Goal: Complete application form: Complete application form

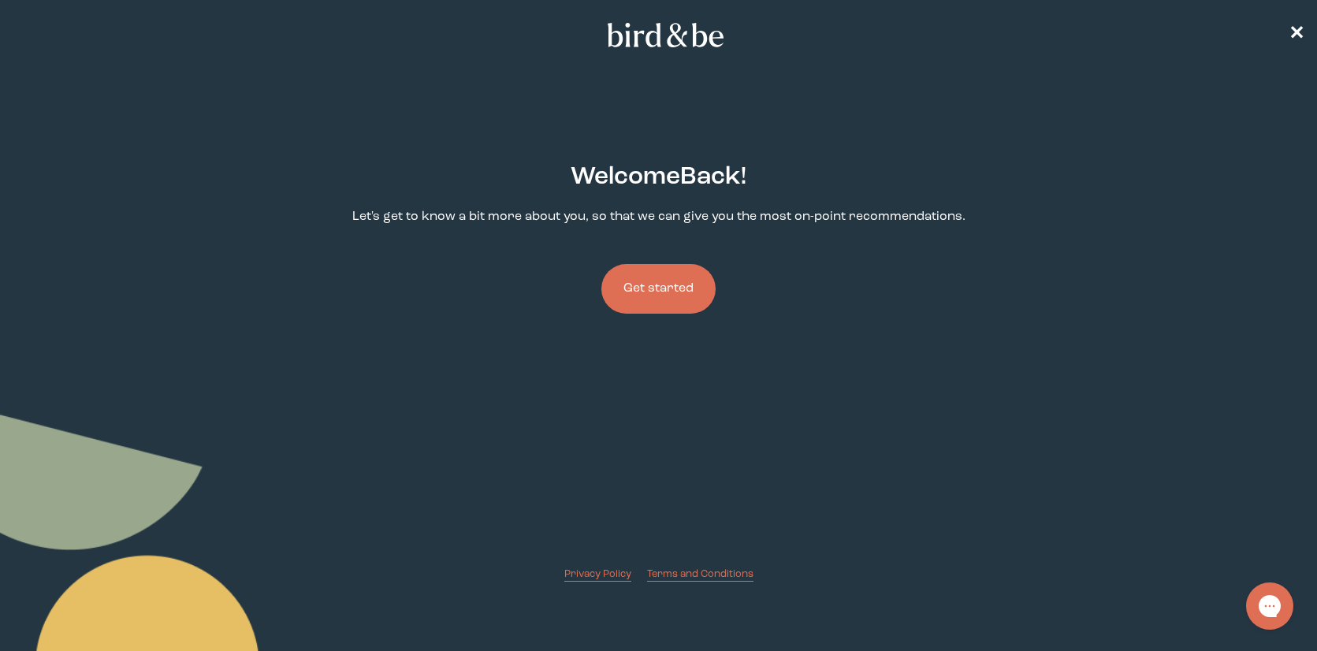
click at [640, 295] on button "Get started" at bounding box center [658, 289] width 114 height 50
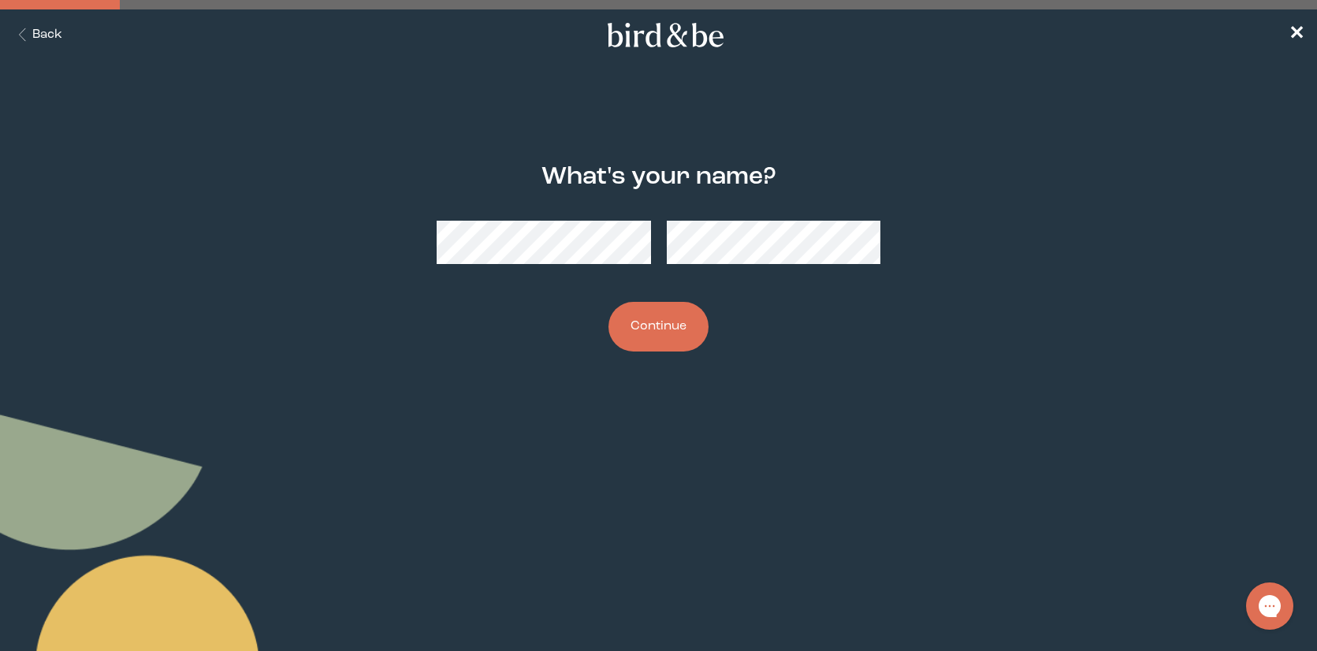
click at [656, 322] on button "Continue" at bounding box center [658, 327] width 100 height 50
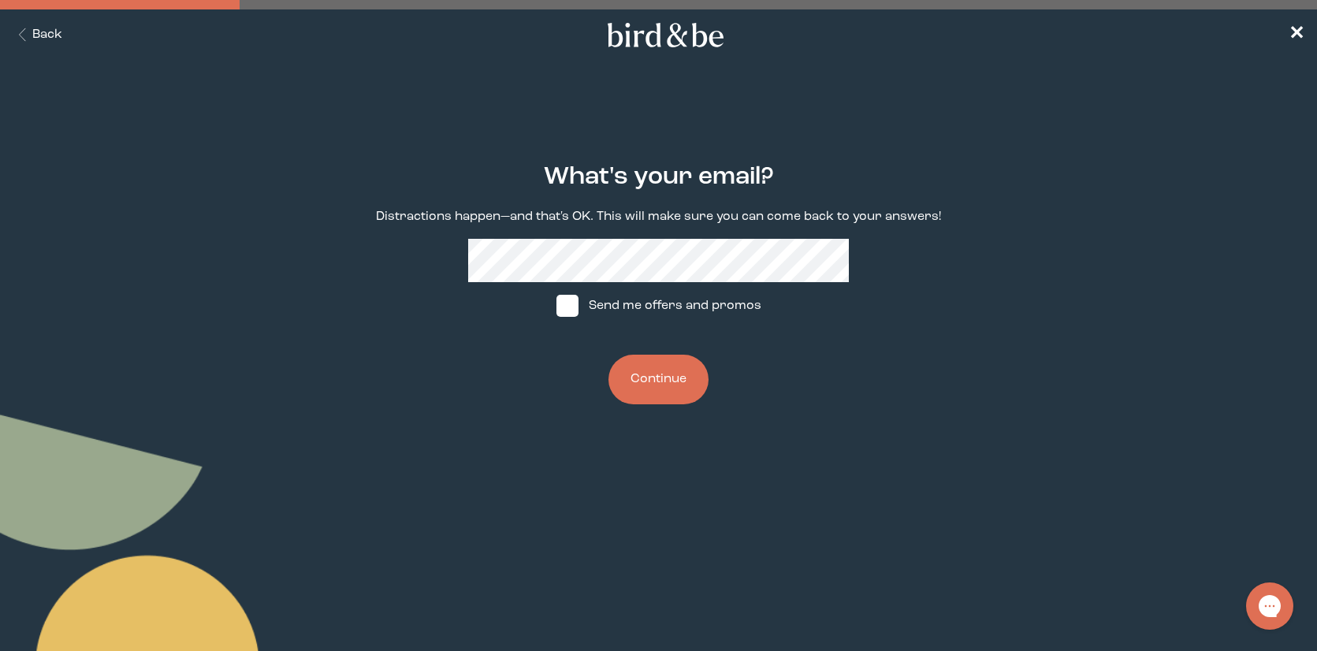
click at [563, 304] on span at bounding box center [567, 306] width 22 height 22
click at [556, 306] on input "Send me offers and promos" at bounding box center [556, 306] width 1 height 1
click at [567, 304] on img at bounding box center [567, 306] width 22 height 22
click at [556, 306] on input "Send me offers and promos" at bounding box center [556, 306] width 1 height 1
checkbox input "false"
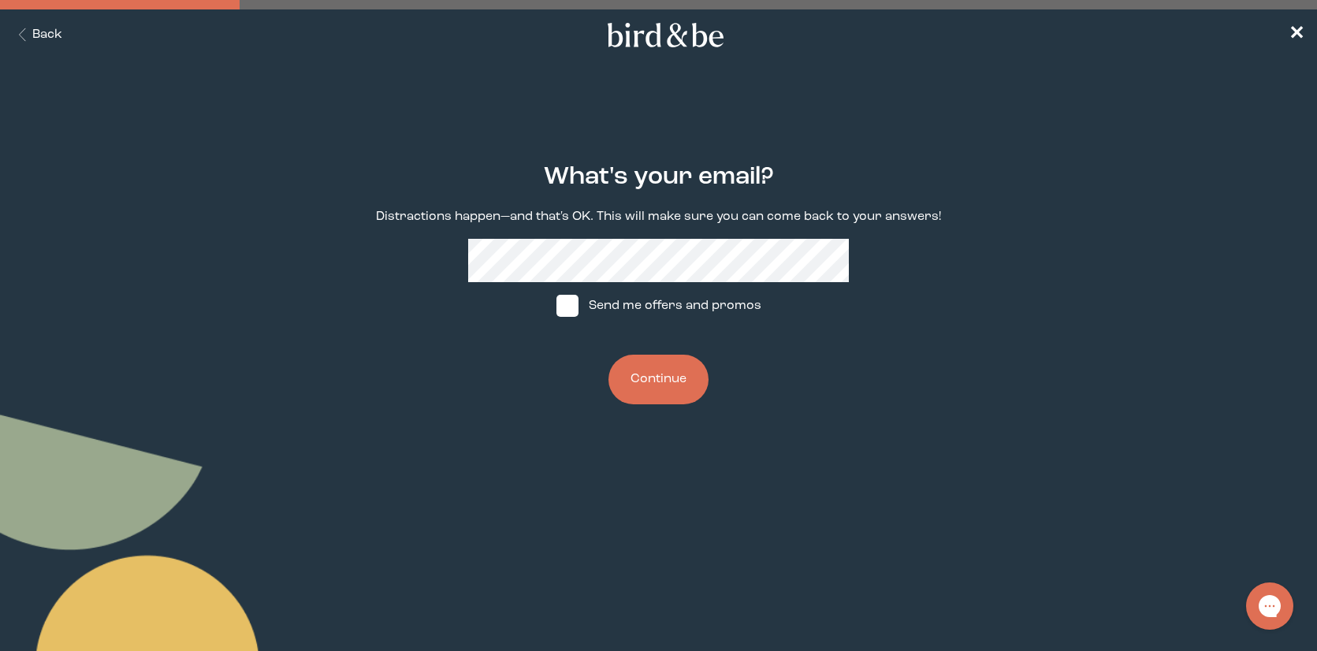
click at [653, 377] on button "Continue" at bounding box center [658, 380] width 100 height 50
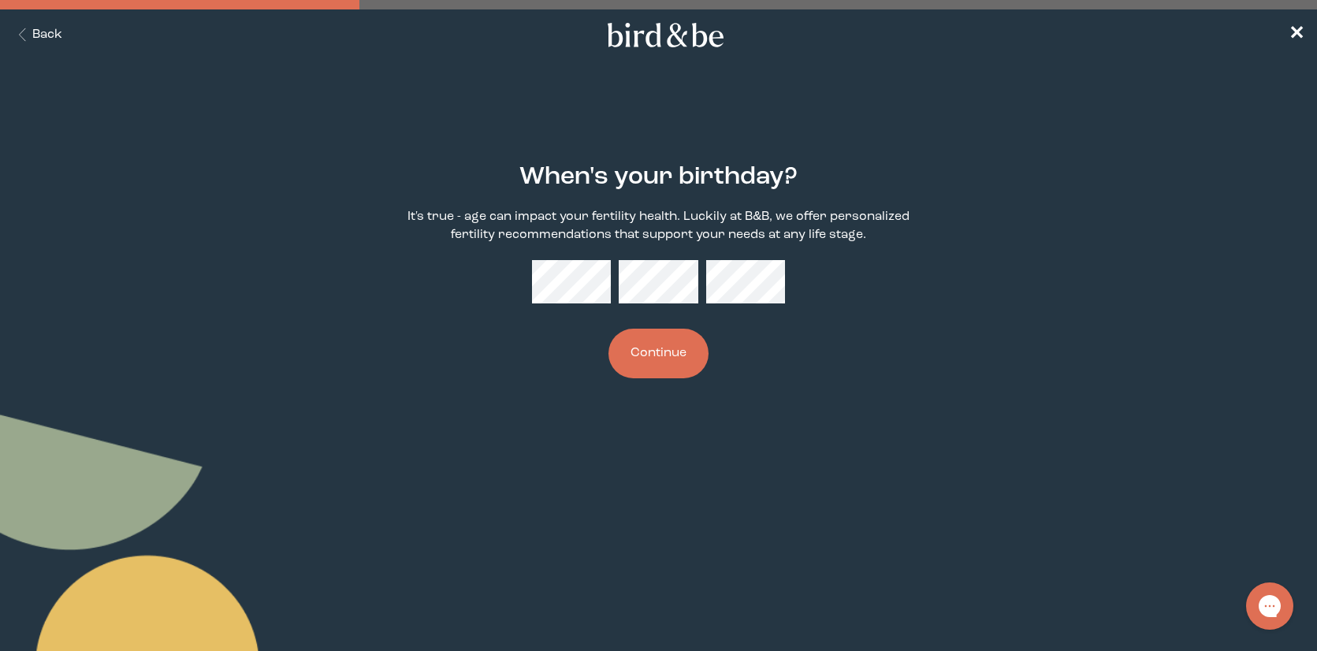
click at [737, 478] on body "plus-circle minus-circle close-circle Bird & Be Logo Bird & Be Logo arrow-left …" at bounding box center [658, 325] width 1317 height 651
click at [661, 343] on button "Continue" at bounding box center [658, 354] width 100 height 50
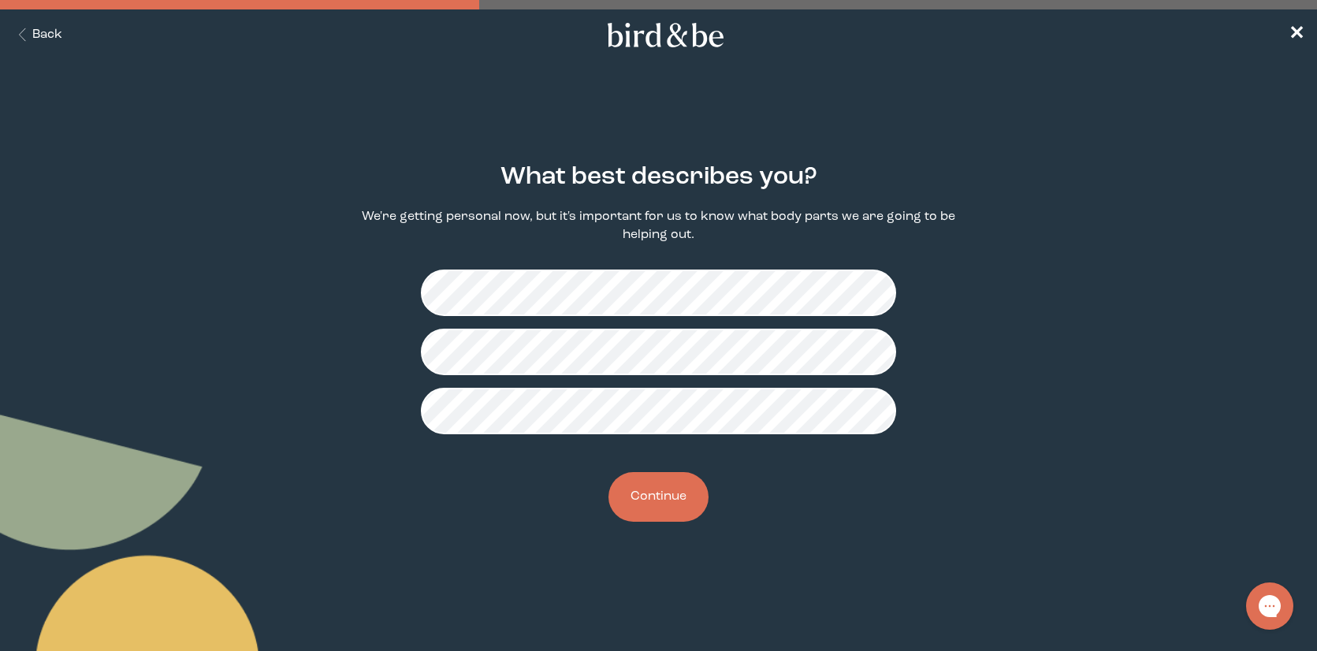
click at [661, 505] on button "Continue" at bounding box center [658, 497] width 100 height 50
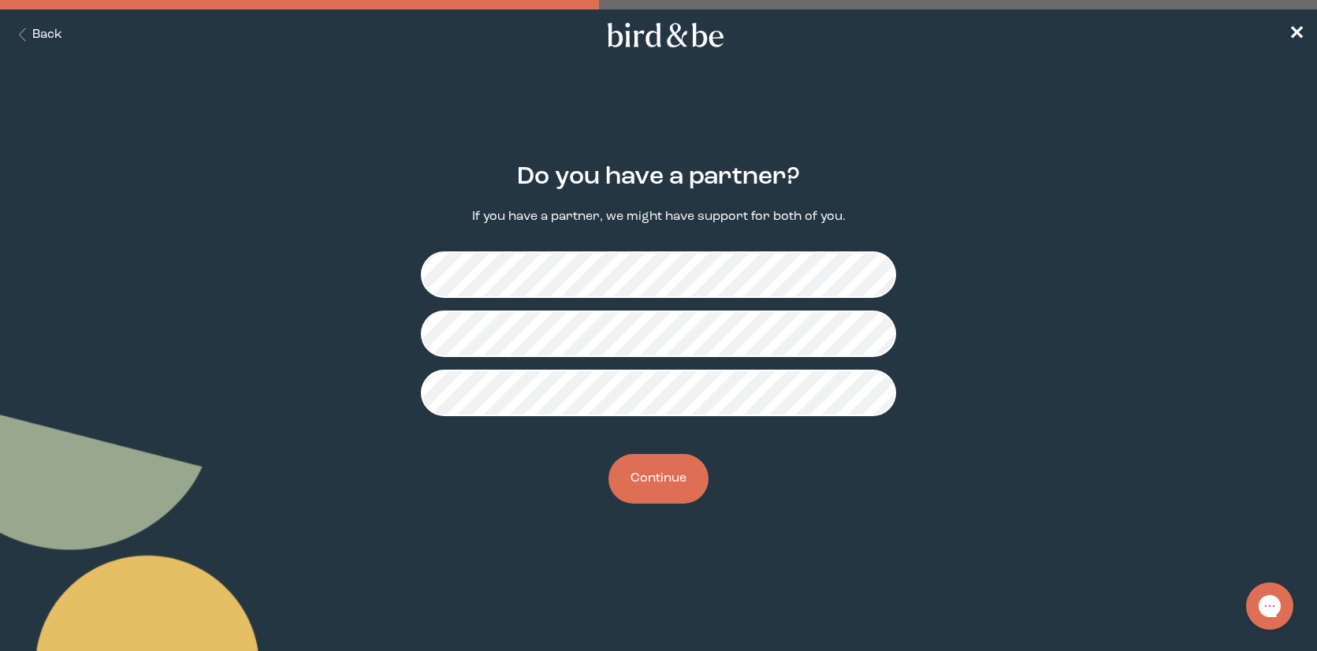
click at [668, 486] on button "Continue" at bounding box center [658, 479] width 100 height 50
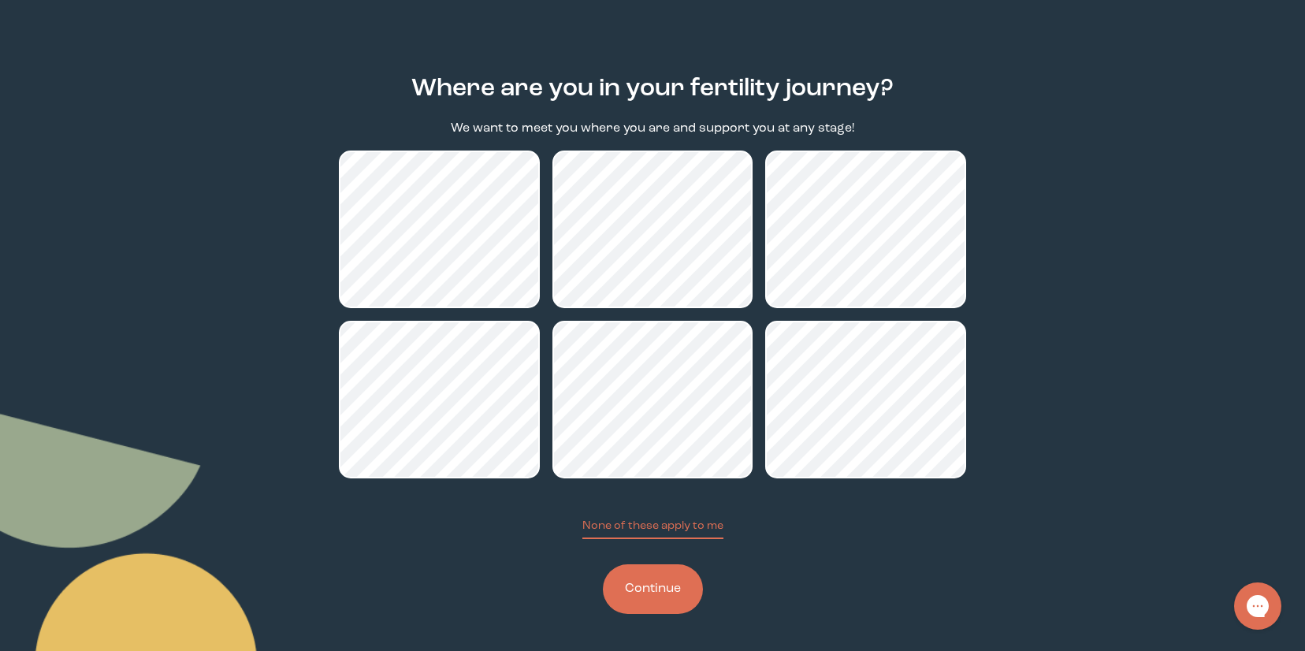
scroll to position [88, 0]
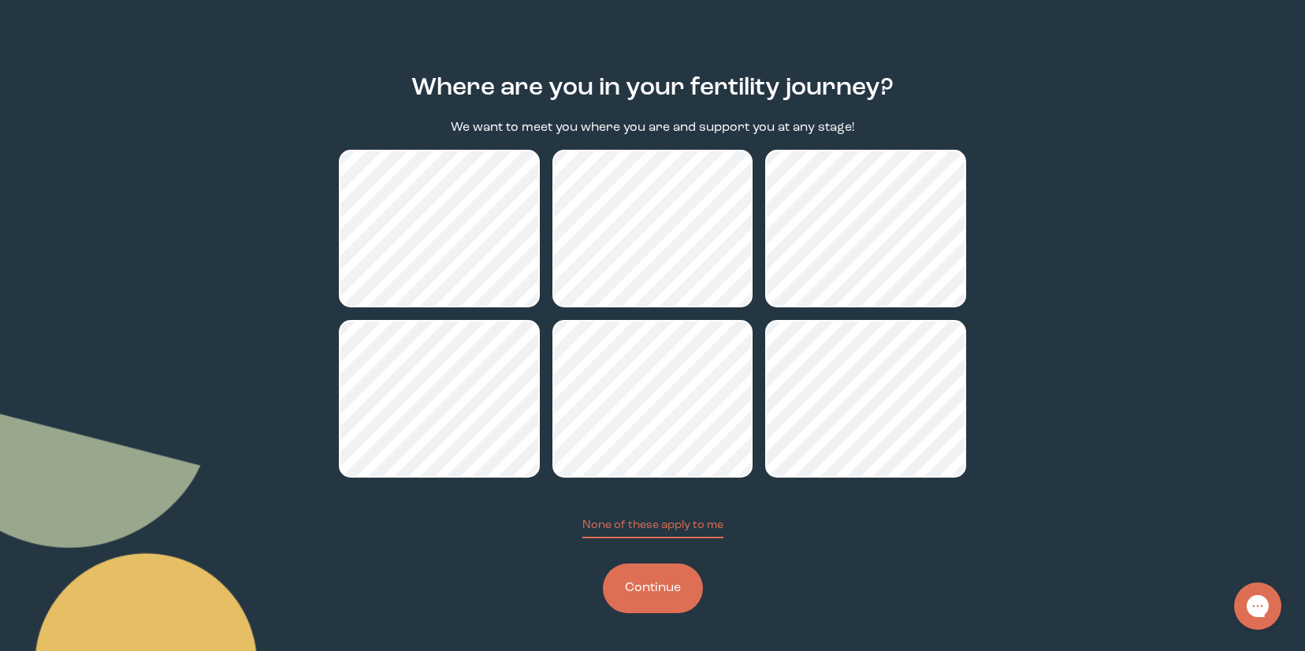
click at [649, 595] on button "Continue" at bounding box center [653, 588] width 100 height 50
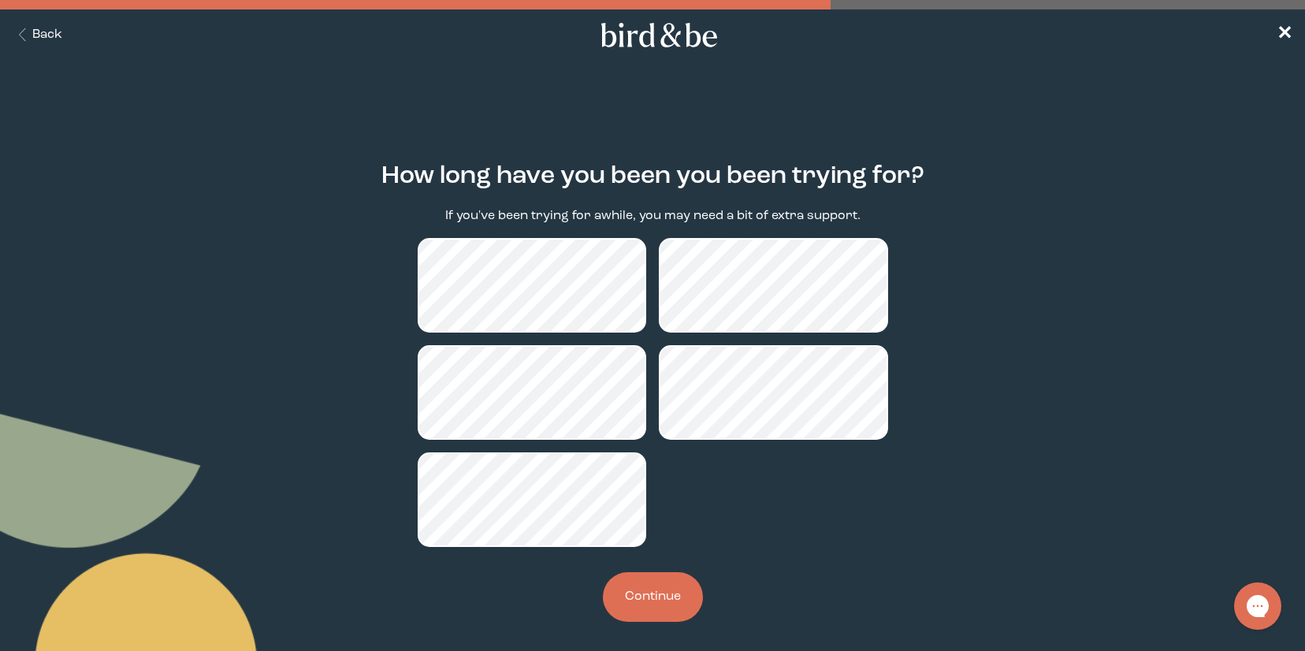
click at [654, 595] on button "Continue" at bounding box center [653, 597] width 100 height 50
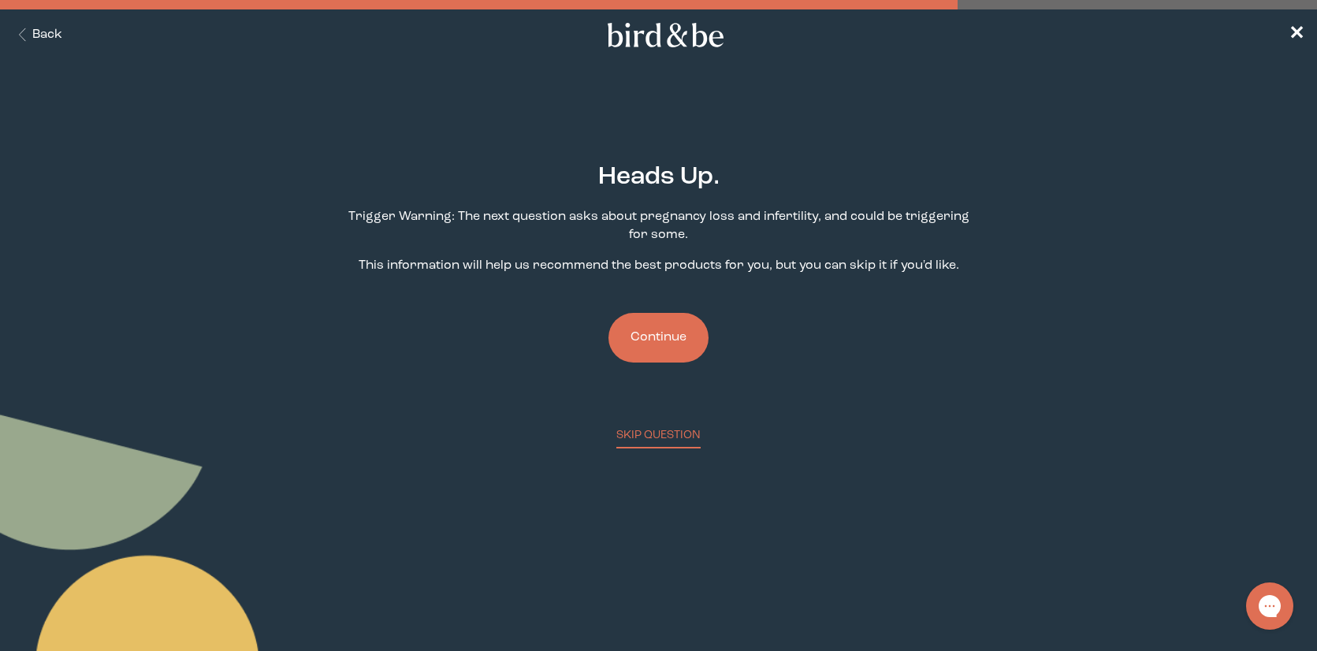
click at [660, 336] on button "Continue" at bounding box center [658, 338] width 100 height 50
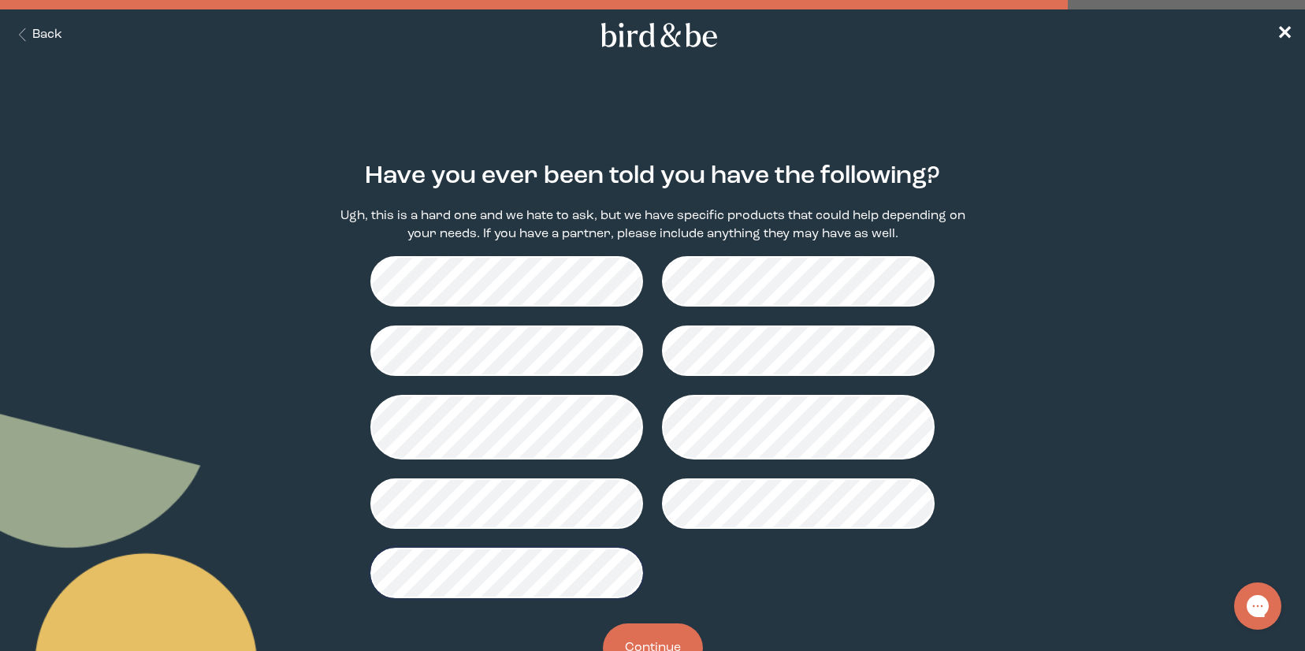
scroll to position [60, 0]
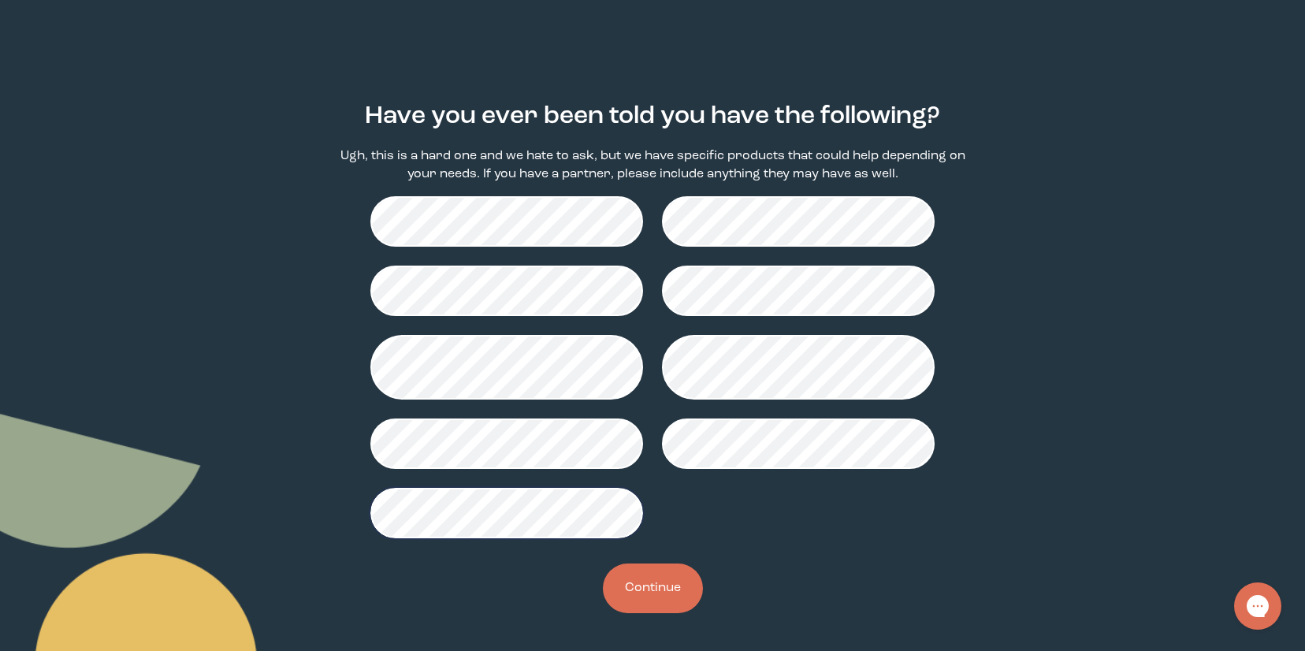
click at [648, 586] on button "Continue" at bounding box center [653, 588] width 100 height 50
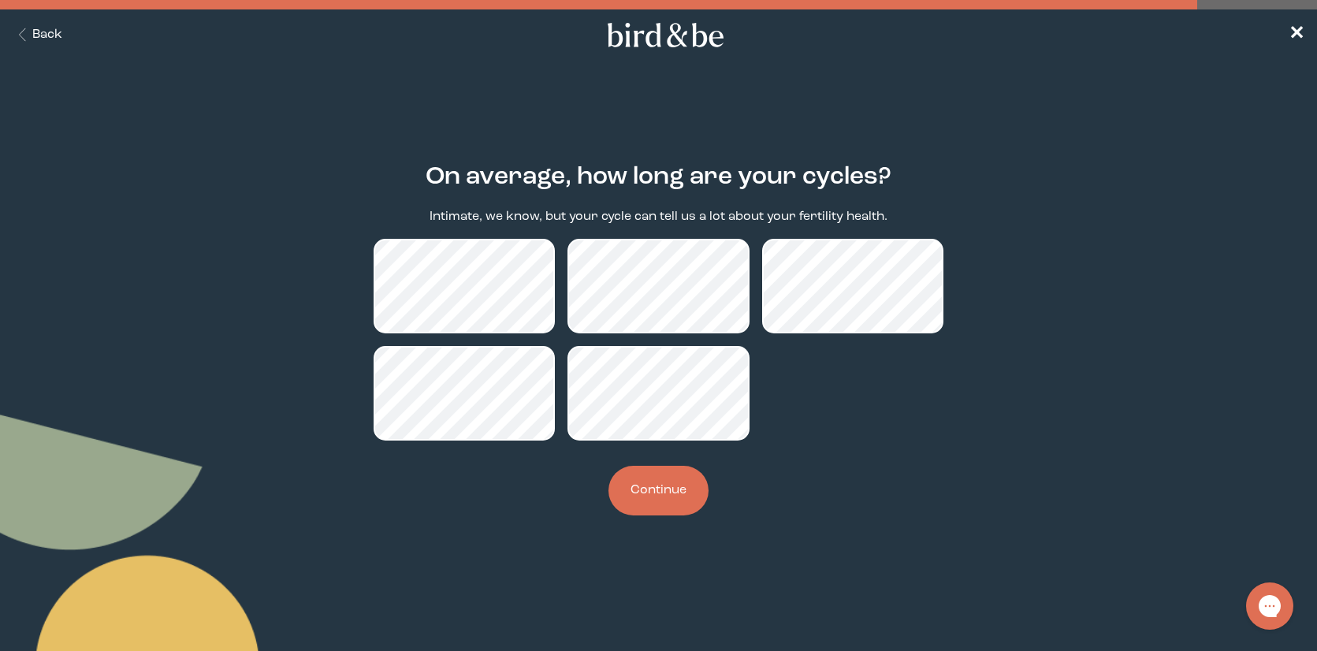
click at [654, 486] on button "Continue" at bounding box center [658, 491] width 100 height 50
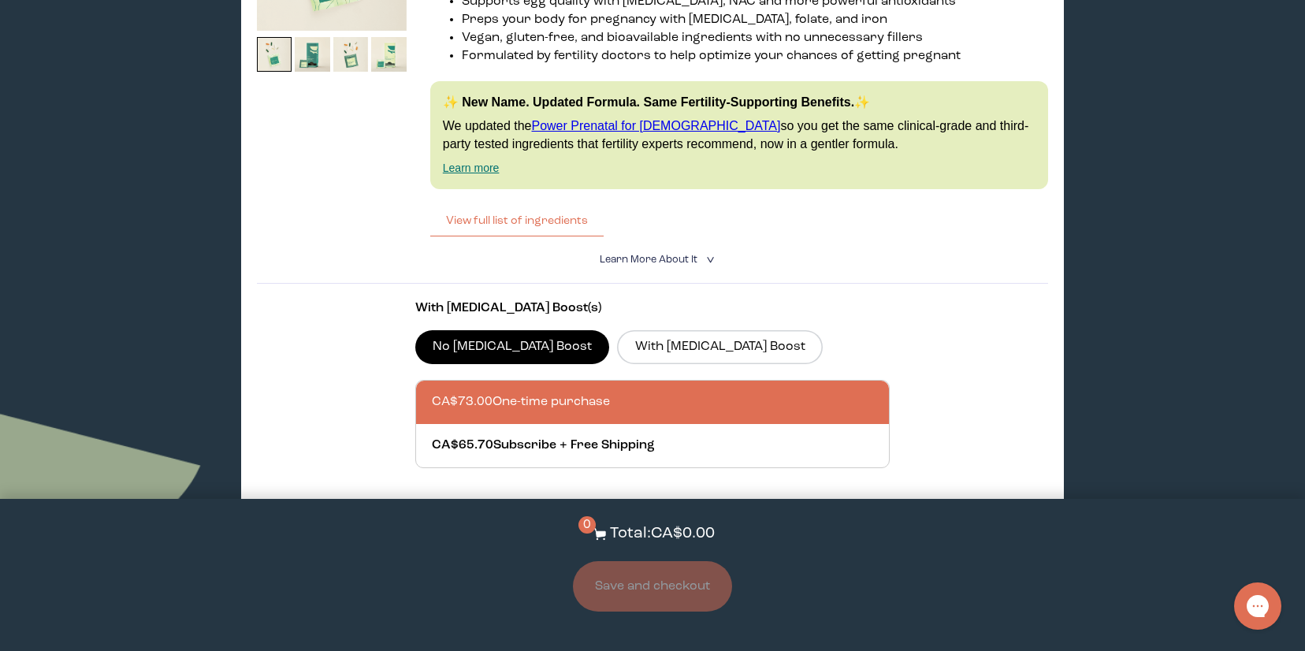
scroll to position [2443, 0]
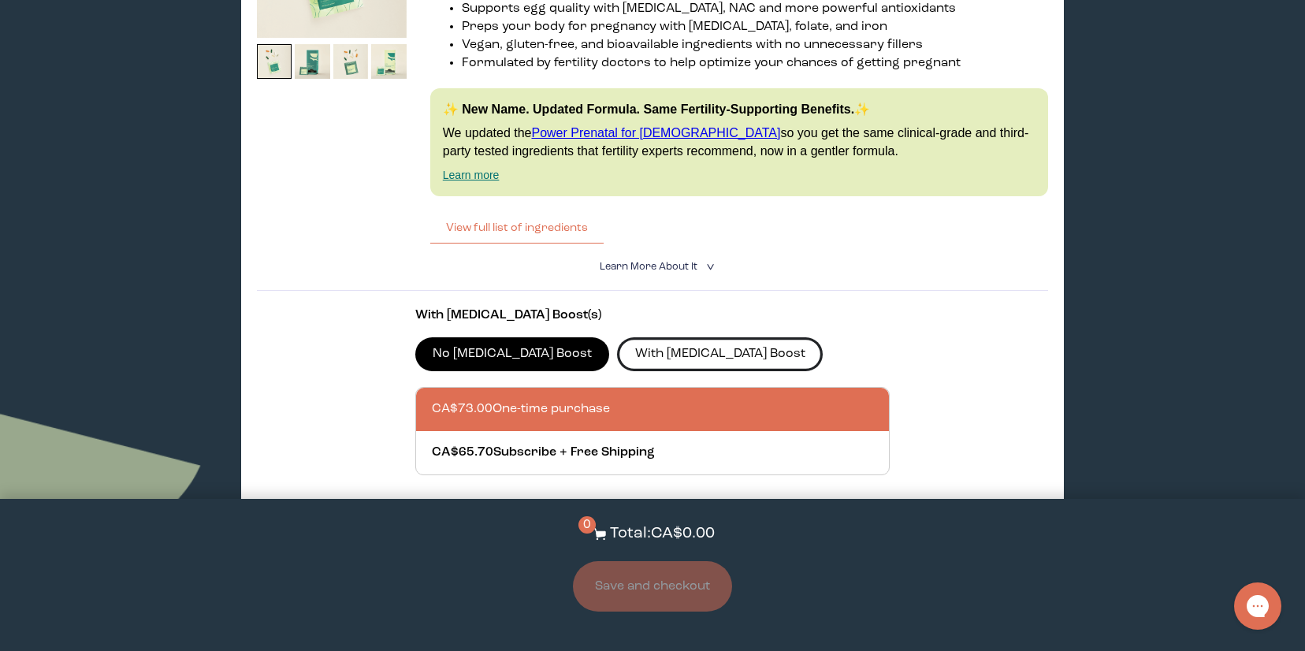
click at [644, 351] on label "With [MEDICAL_DATA] Boost" at bounding box center [720, 353] width 206 height 33
click at [0, 0] on input "With [MEDICAL_DATA] Boost" at bounding box center [0, 0] width 0 height 0
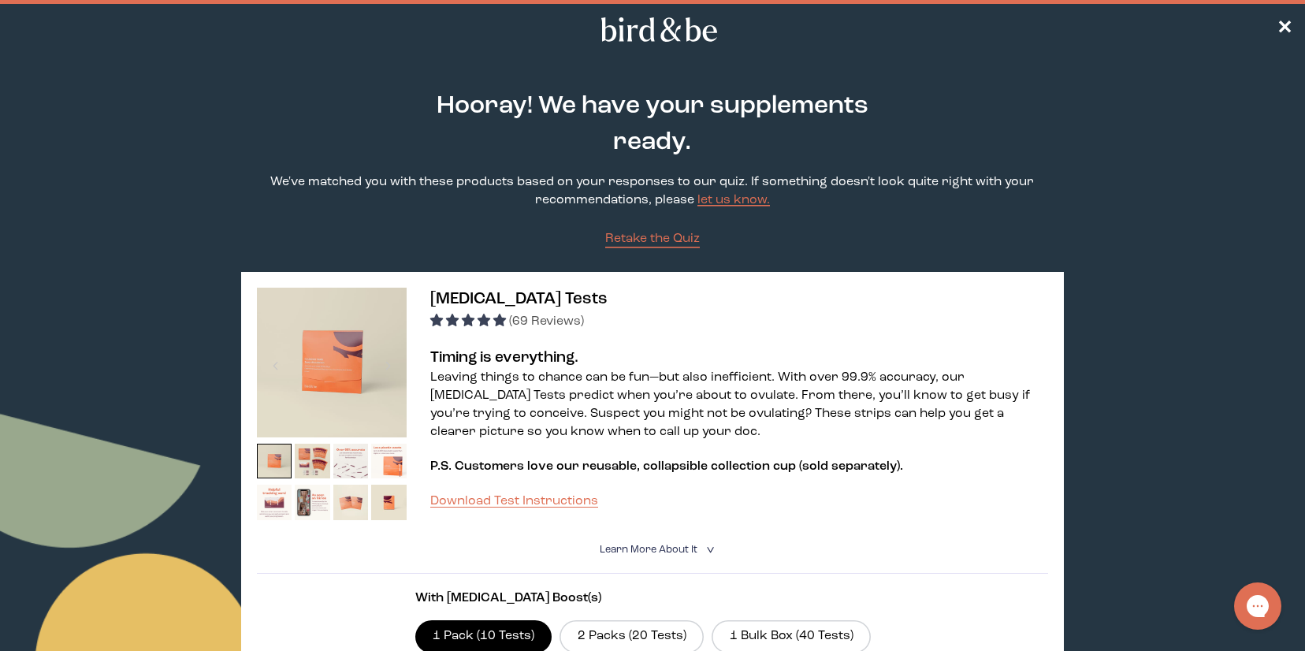
scroll to position [0, 0]
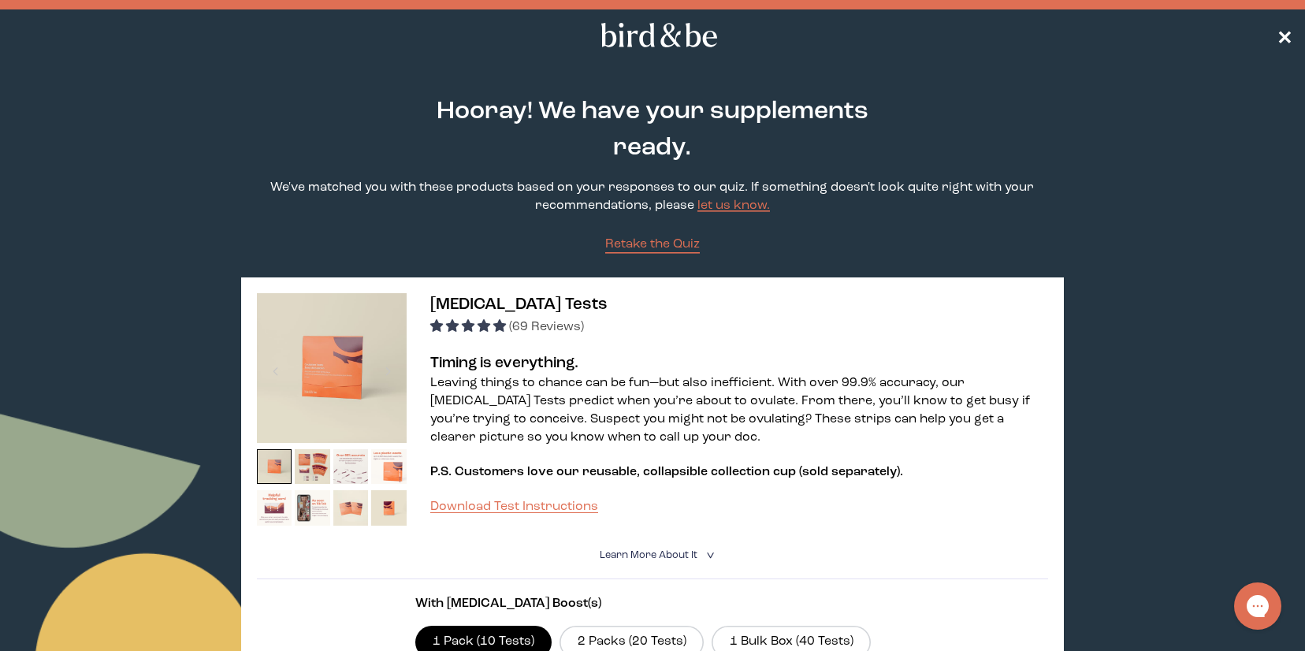
click at [1283, 33] on span "✕" at bounding box center [1285, 35] width 16 height 19
